Goal: Information Seeking & Learning: Learn about a topic

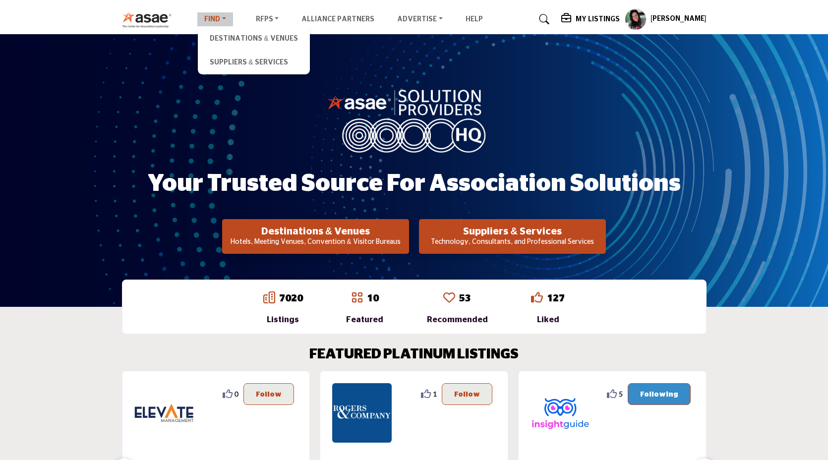
click at [214, 17] on link "Find" at bounding box center [215, 19] width 36 height 14
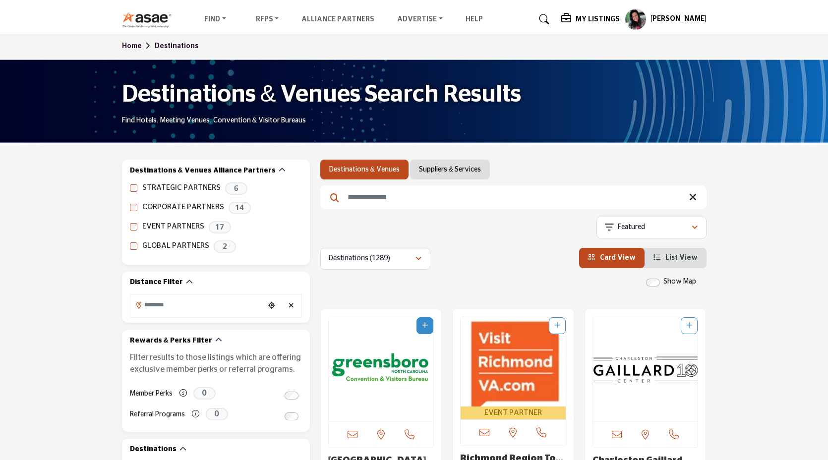
click at [457, 167] on link "Suppliers & Services" at bounding box center [450, 170] width 62 height 10
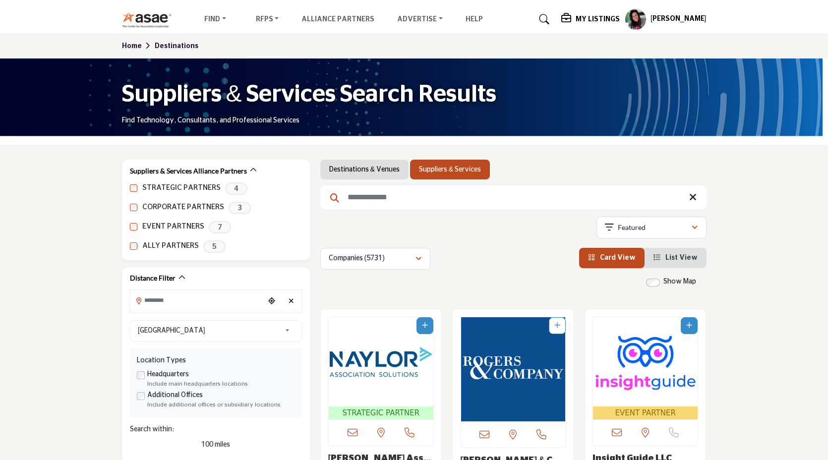
click at [361, 173] on link "Destinations & Venues" at bounding box center [364, 170] width 70 height 10
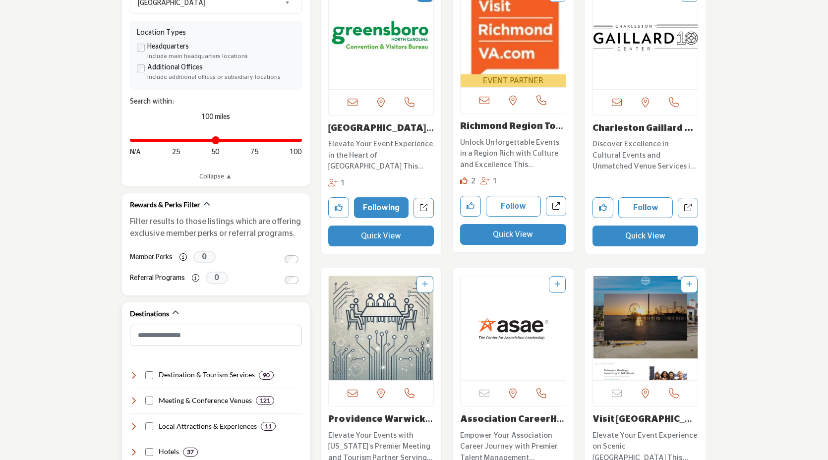
scroll to position [422, 0]
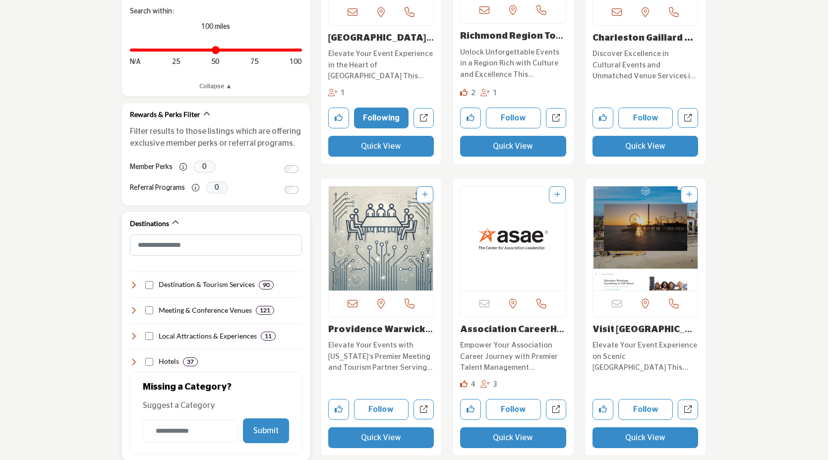
click at [137, 333] on icon at bounding box center [134, 336] width 8 height 8
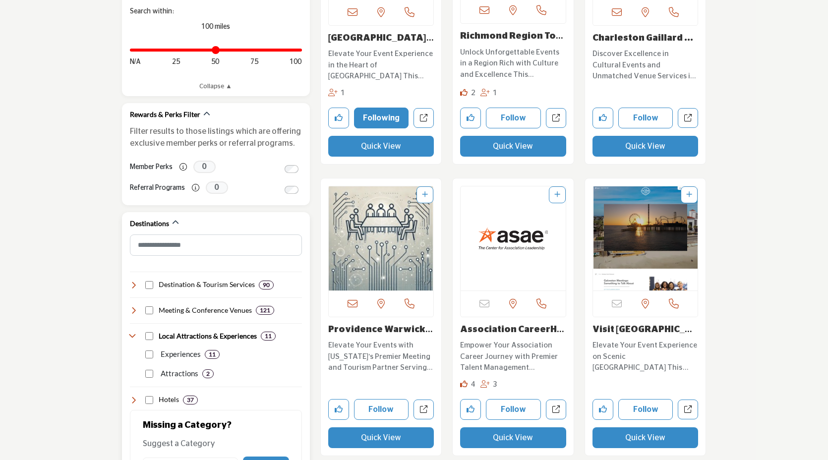
click at [137, 340] on div "Local Attractions & Experiences 11" at bounding box center [203, 336] width 146 height 10
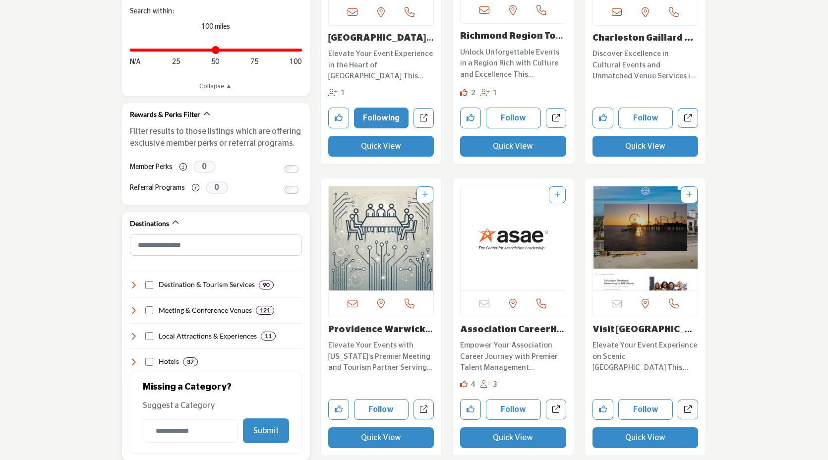
click at [131, 314] on icon at bounding box center [134, 310] width 8 height 8
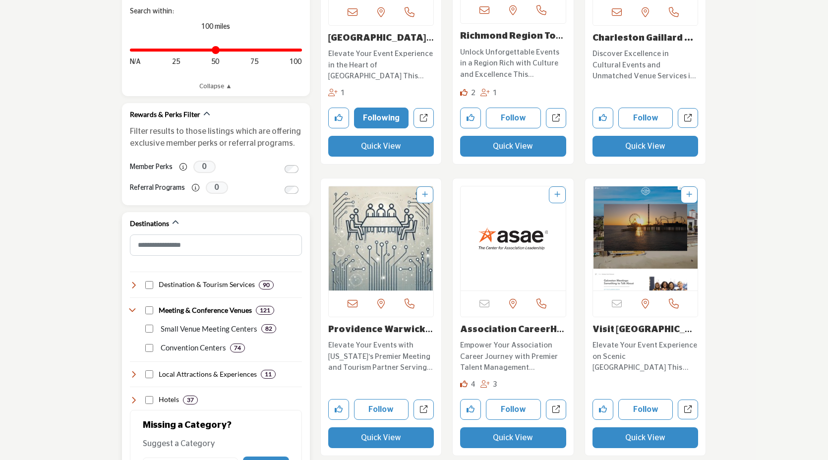
click at [131, 314] on icon at bounding box center [134, 310] width 8 height 8
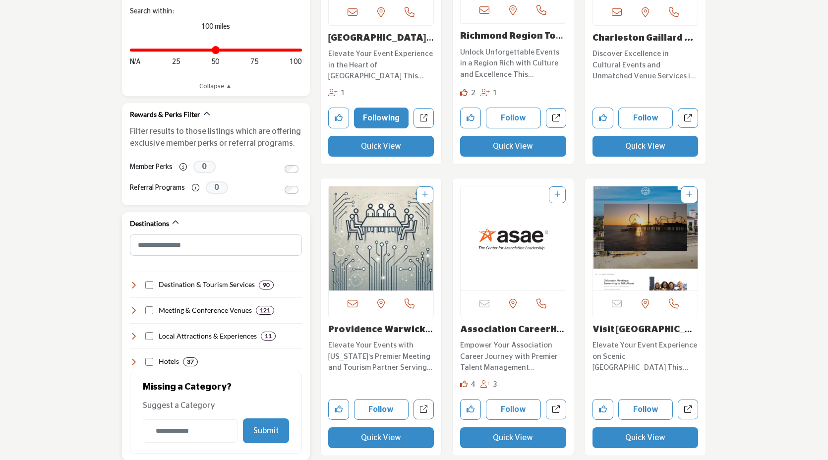
click at [136, 288] on icon at bounding box center [134, 285] width 8 height 8
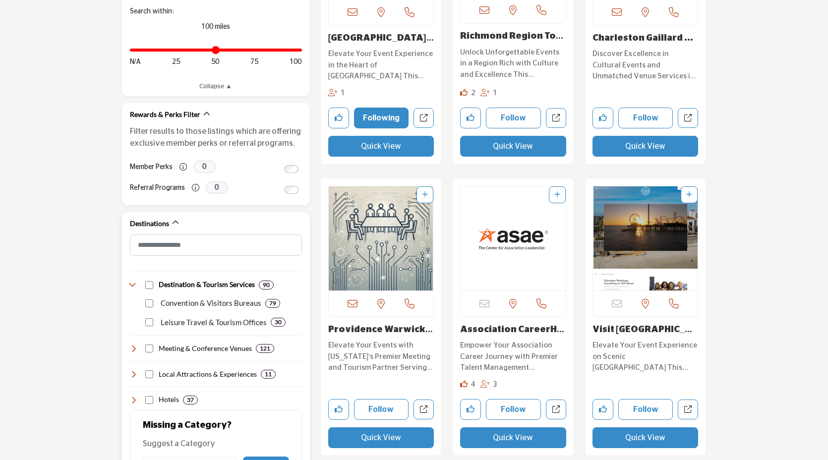
click at [136, 288] on icon at bounding box center [134, 285] width 8 height 8
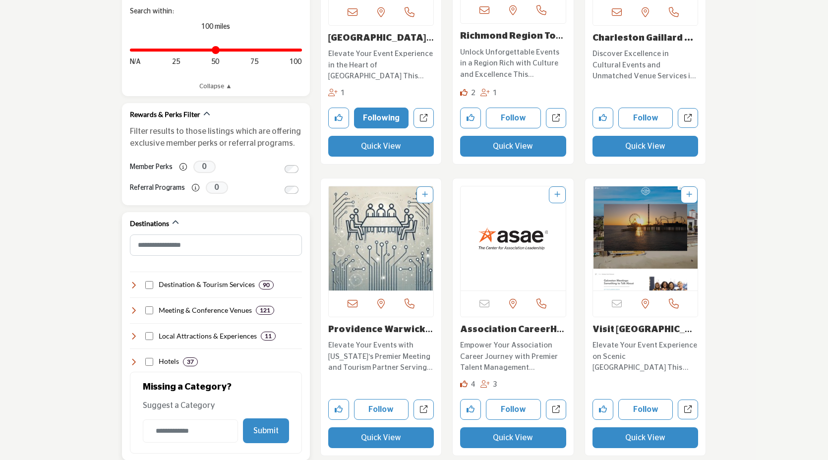
click at [135, 363] on icon at bounding box center [134, 362] width 8 height 8
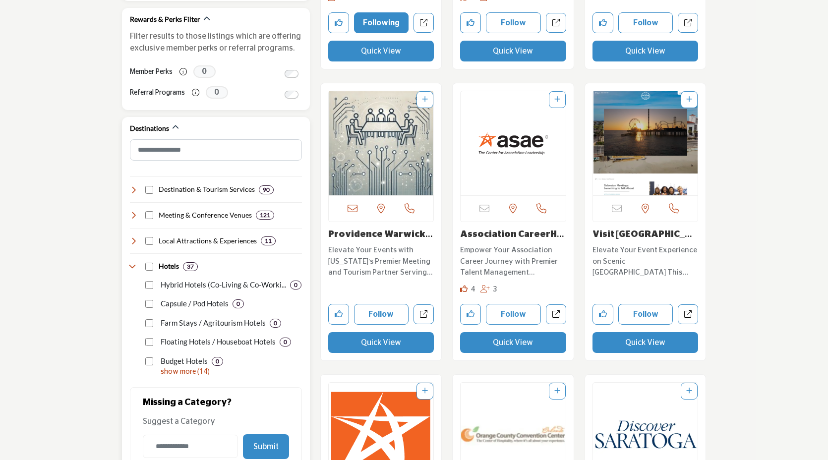
scroll to position [532, 0]
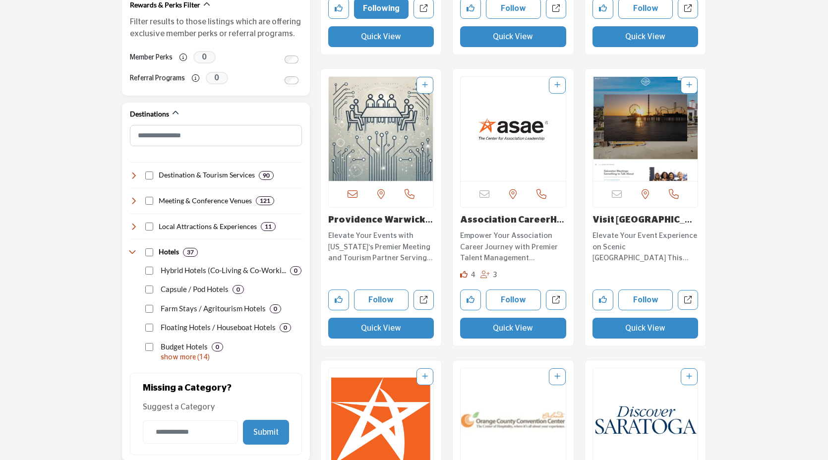
click at [130, 256] on div "Hotels 37" at bounding box center [164, 252] width 68 height 10
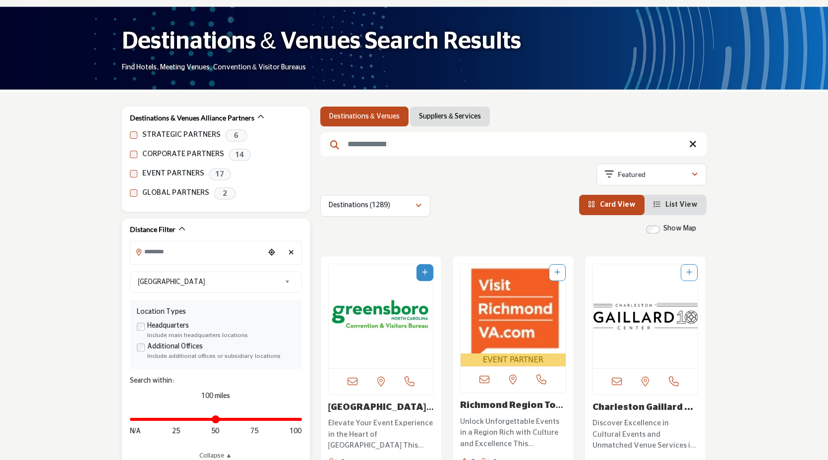
scroll to position [49, 0]
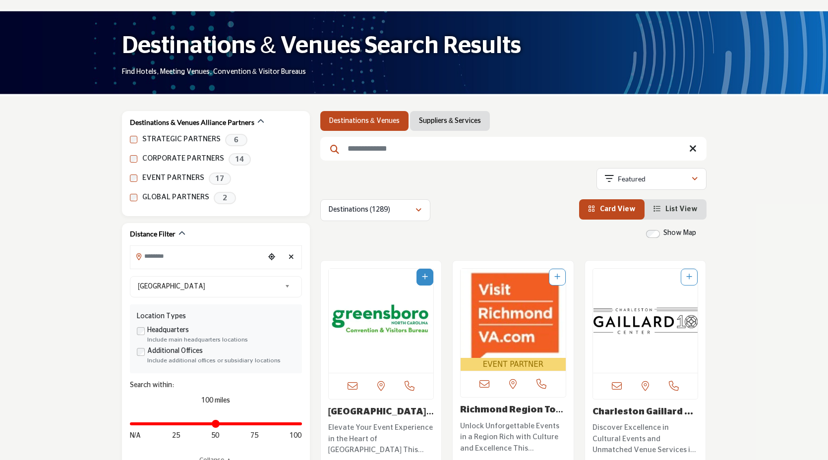
click at [465, 118] on link "Suppliers & Services" at bounding box center [450, 121] width 62 height 10
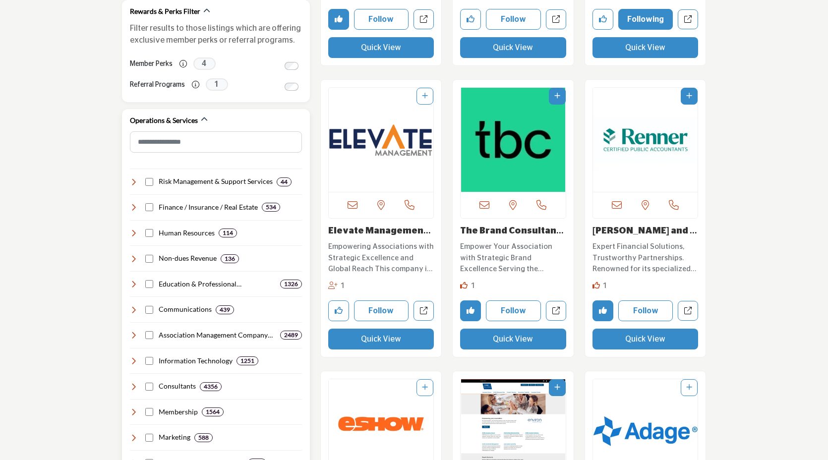
scroll to position [528, 0]
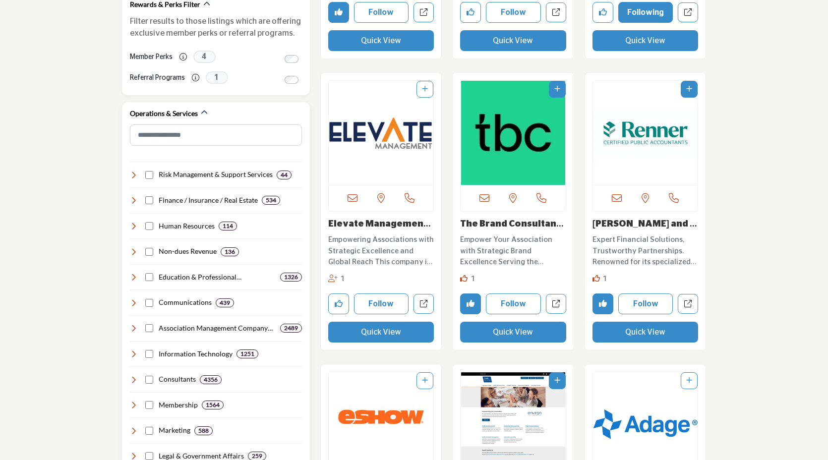
click at [133, 352] on icon at bounding box center [134, 354] width 8 height 8
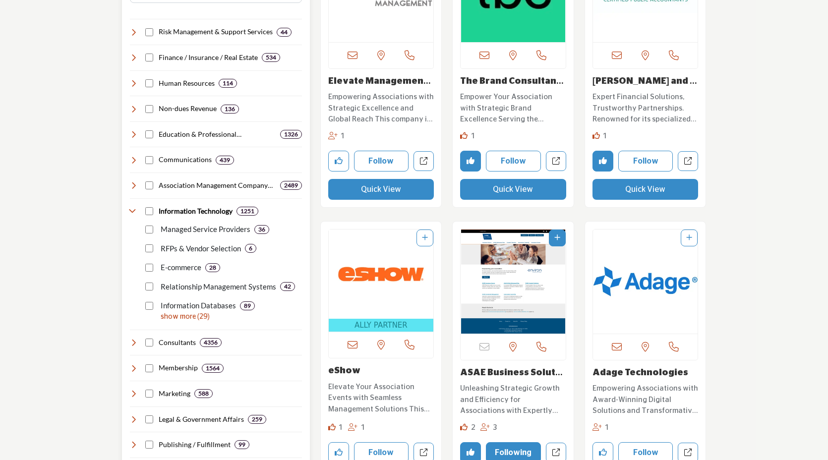
scroll to position [671, 0]
click at [177, 315] on p "show more (29)" at bounding box center [231, 316] width 141 height 10
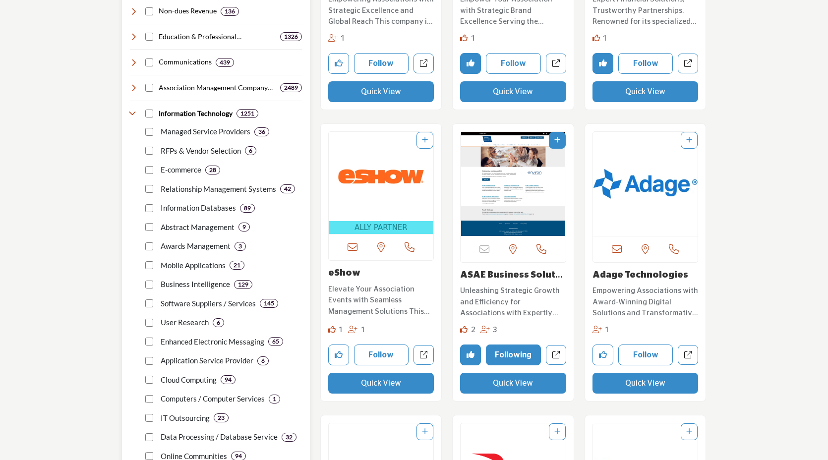
scroll to position [684, 0]
